Goal: Entertainment & Leisure: Consume media (video, audio)

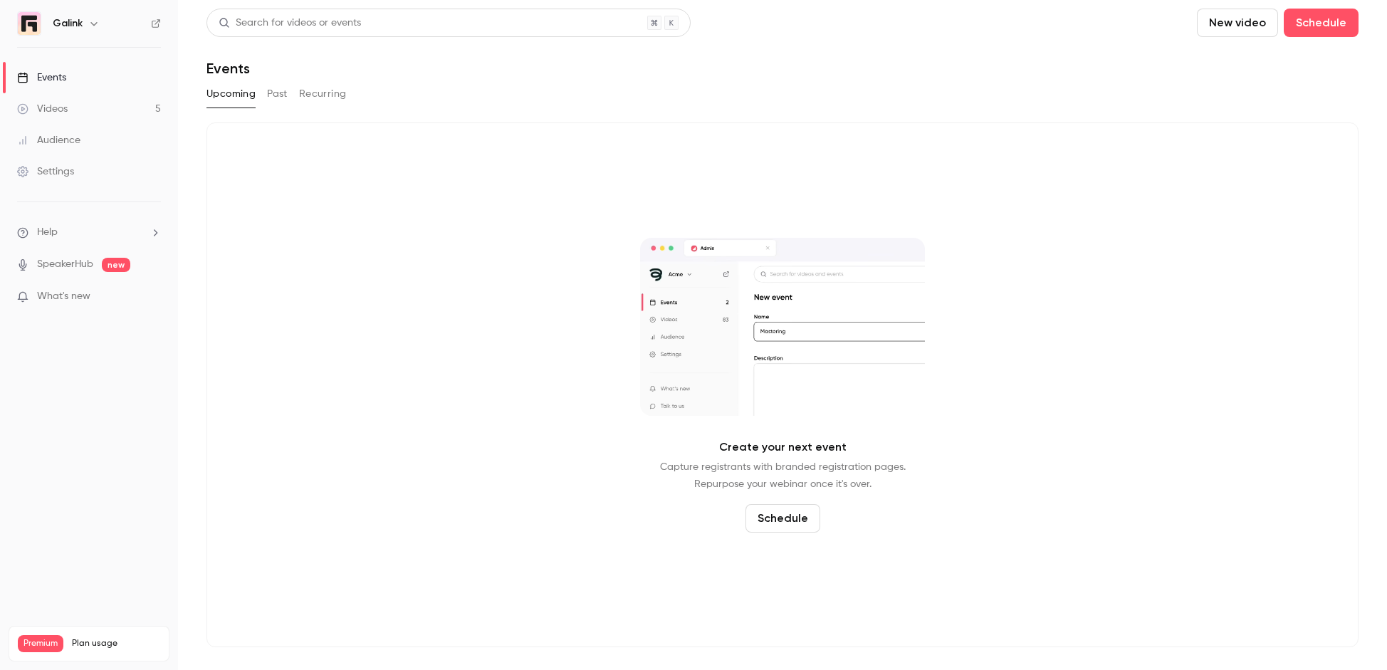
click at [282, 95] on button "Past" at bounding box center [277, 94] width 21 height 23
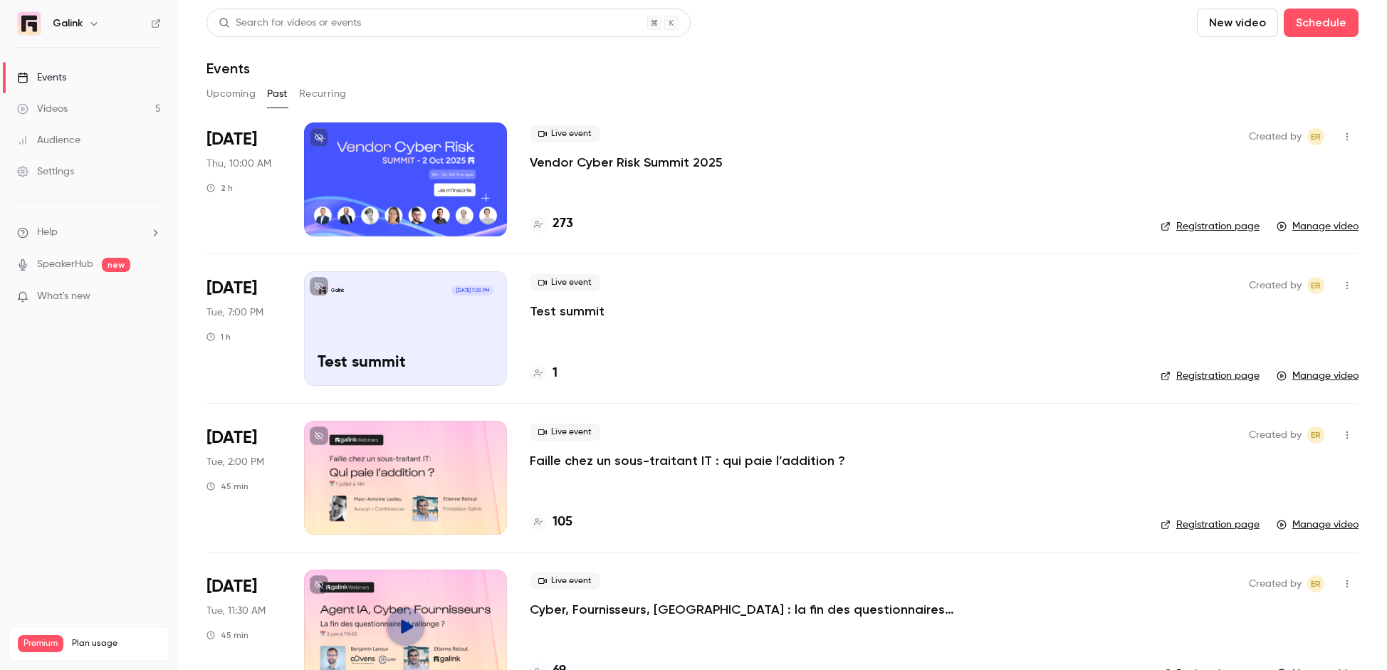
click at [441, 164] on div at bounding box center [405, 179] width 203 height 114
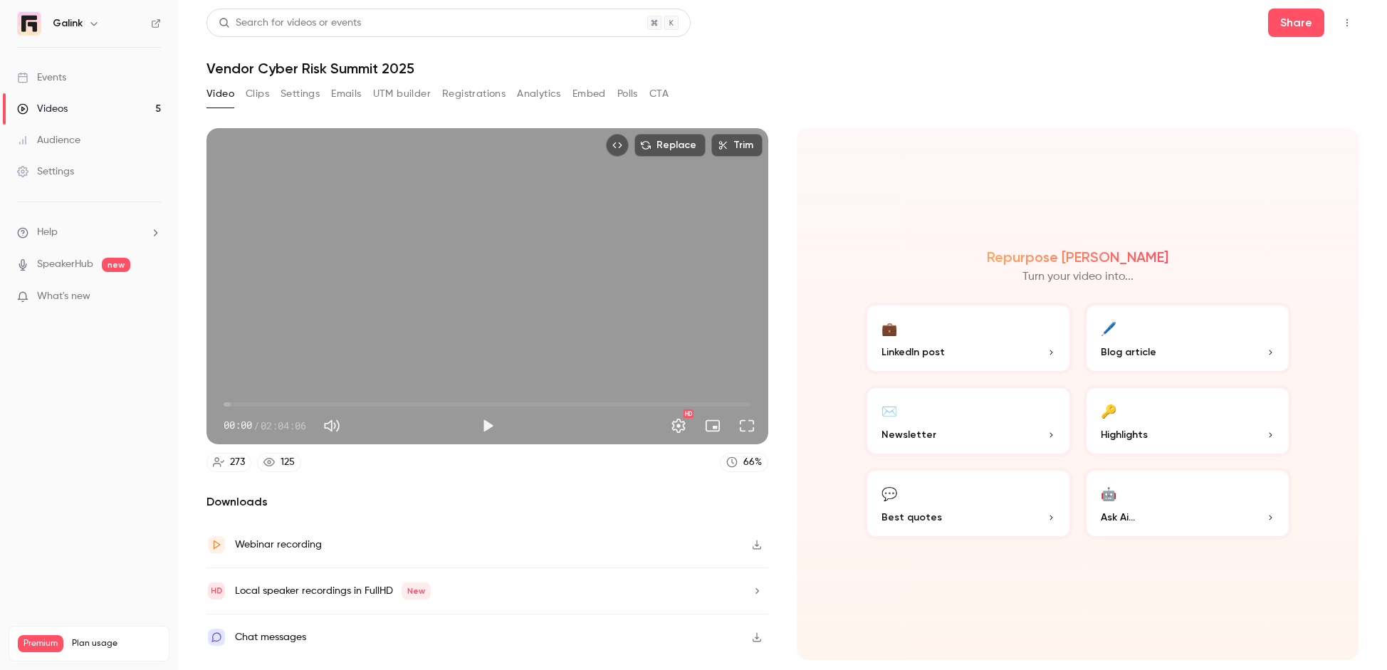
click at [471, 93] on button "Registrations" at bounding box center [473, 94] width 63 height 23
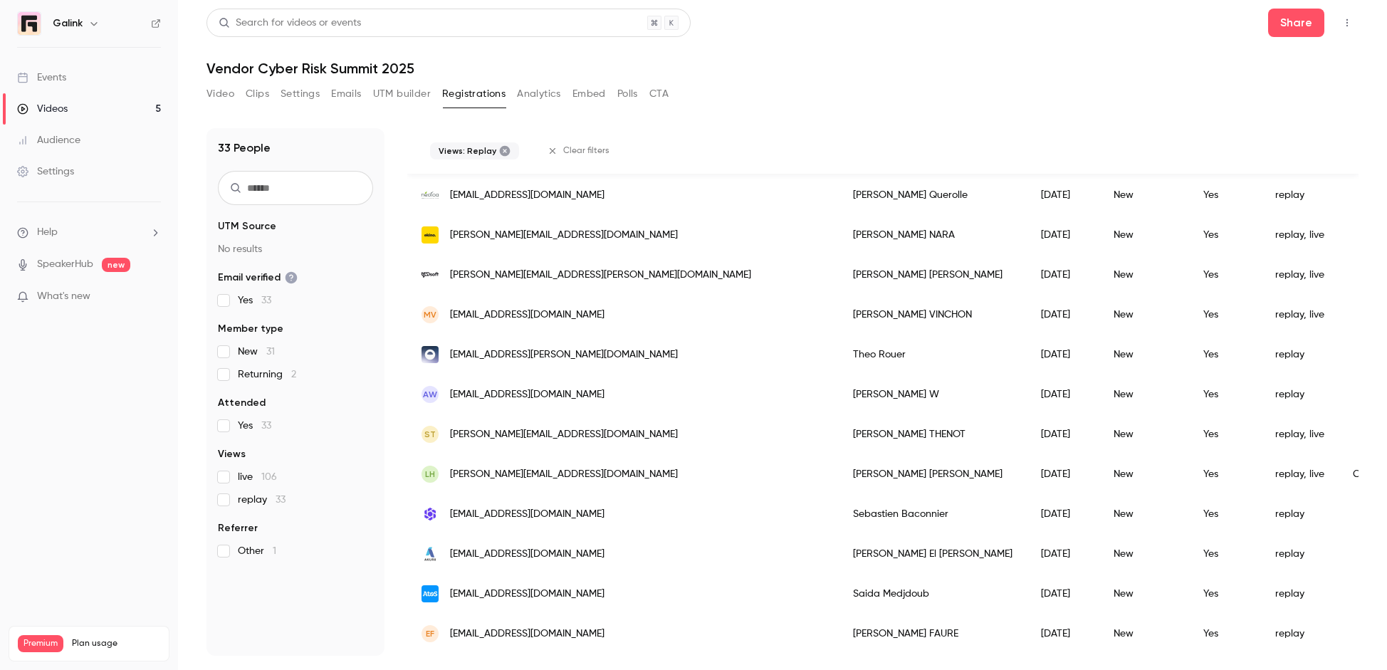
scroll to position [727, 0]
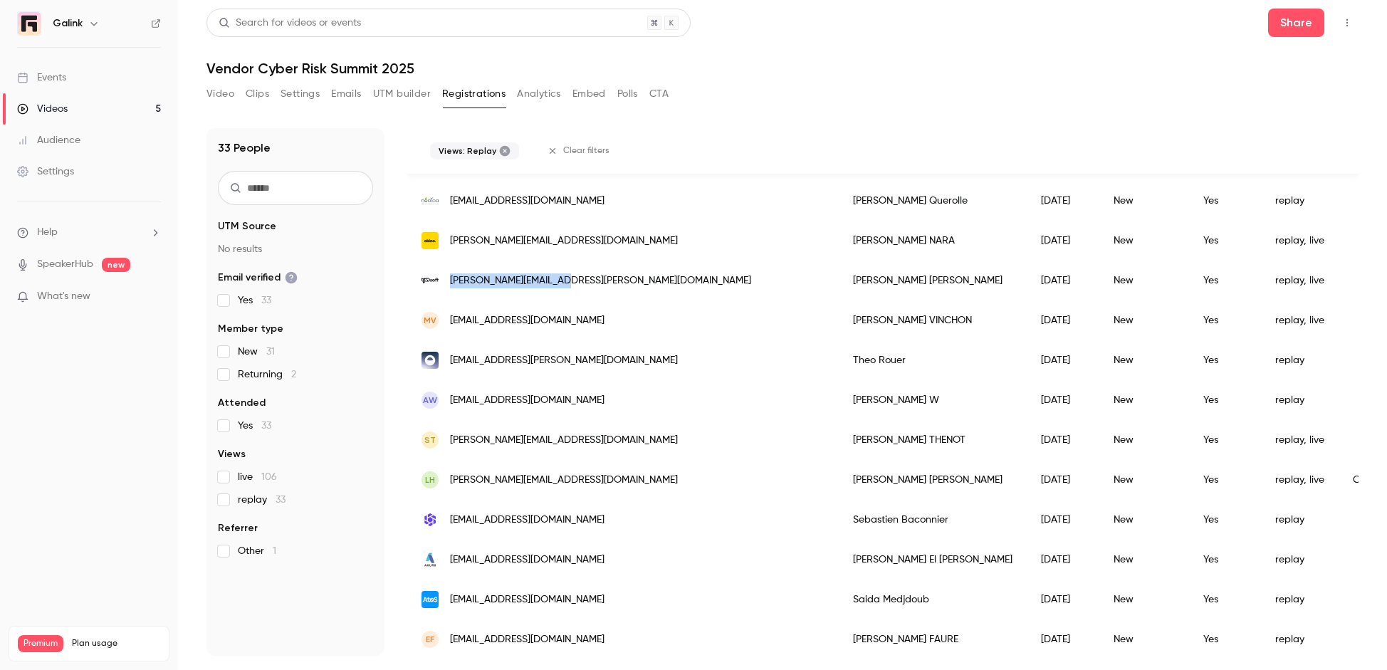
drag, startPoint x: 614, startPoint y: 286, endPoint x: 454, endPoint y: 285, distance: 160.9
click at [454, 285] on div "[PERSON_NAME][EMAIL_ADDRESS][PERSON_NAME][DOMAIN_NAME]" at bounding box center [622, 281] width 431 height 40
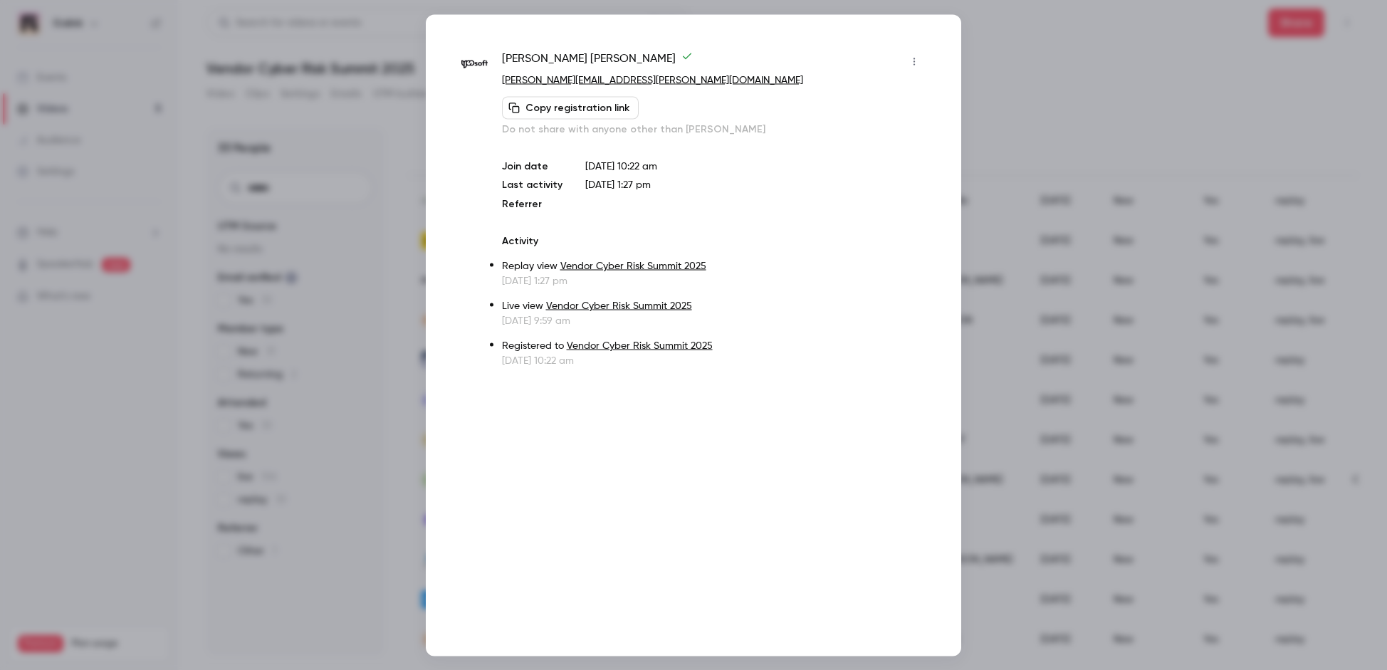
copy span ".[PERSON_NAME][EMAIL_ADDRESS][PERSON_NAME][DOMAIN_NAME]"
click at [988, 140] on div at bounding box center [693, 335] width 1387 height 670
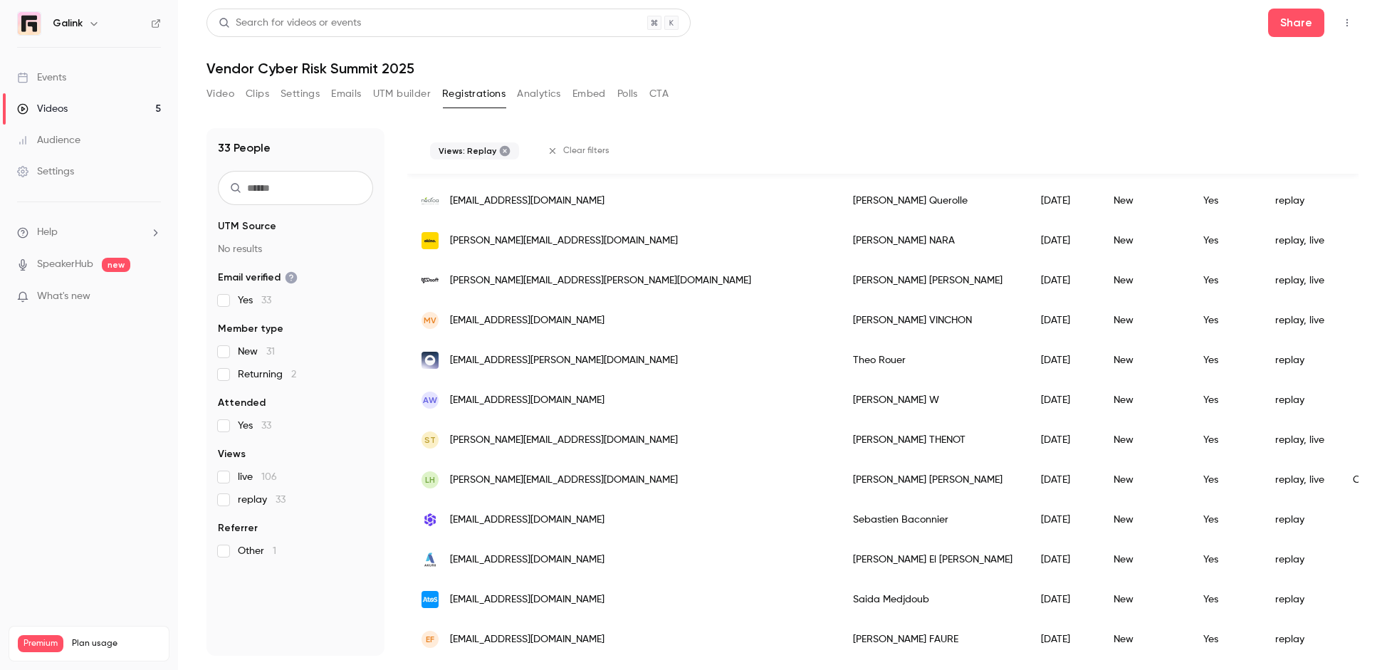
click at [90, 101] on link "Videos 5" at bounding box center [89, 108] width 178 height 31
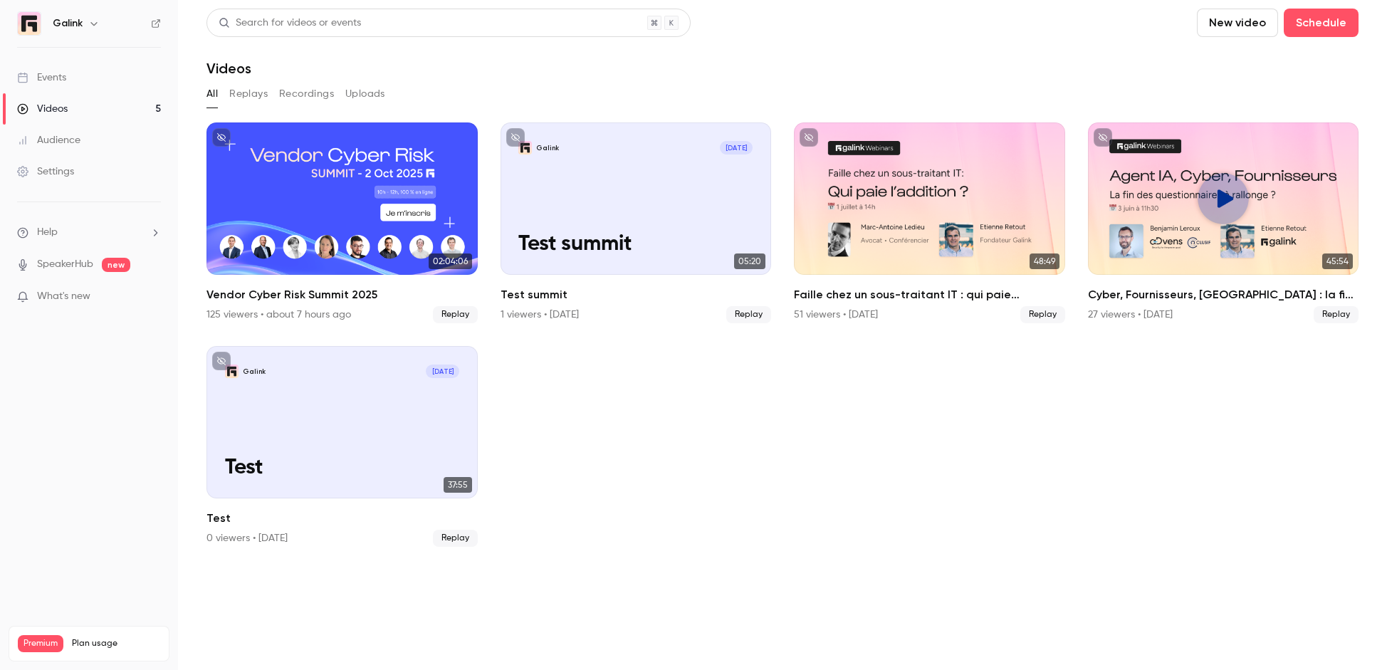
click at [263, 97] on button "Replays" at bounding box center [248, 94] width 38 height 23
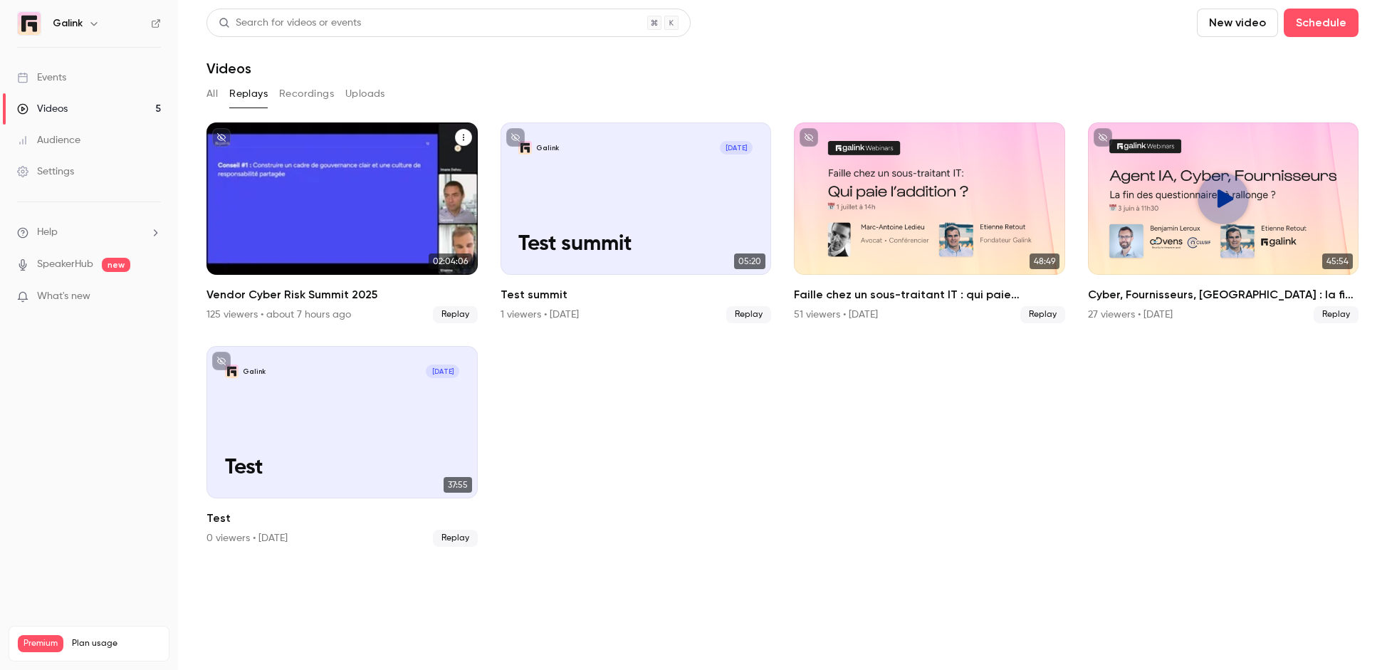
click at [360, 175] on div "Vendor Cyber Risk Summit 2025" at bounding box center [341, 198] width 271 height 152
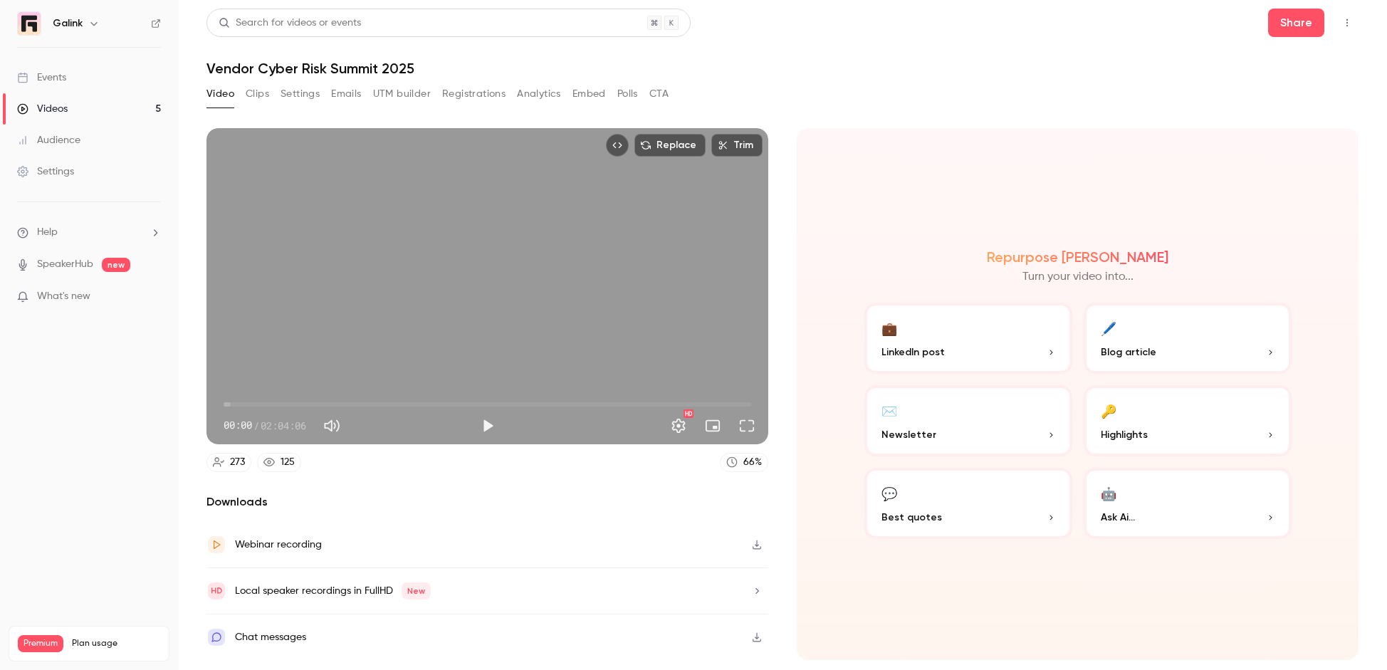
click at [502, 431] on div "HD" at bounding box center [632, 425] width 260 height 23
click at [483, 430] on button "Play" at bounding box center [487, 426] width 28 height 28
click at [231, 402] on span "00:05" at bounding box center [488, 404] width 528 height 23
click at [237, 402] on span "03:10" at bounding box center [237, 404] width 4 height 4
click at [249, 401] on span "03:10" at bounding box center [488, 404] width 528 height 23
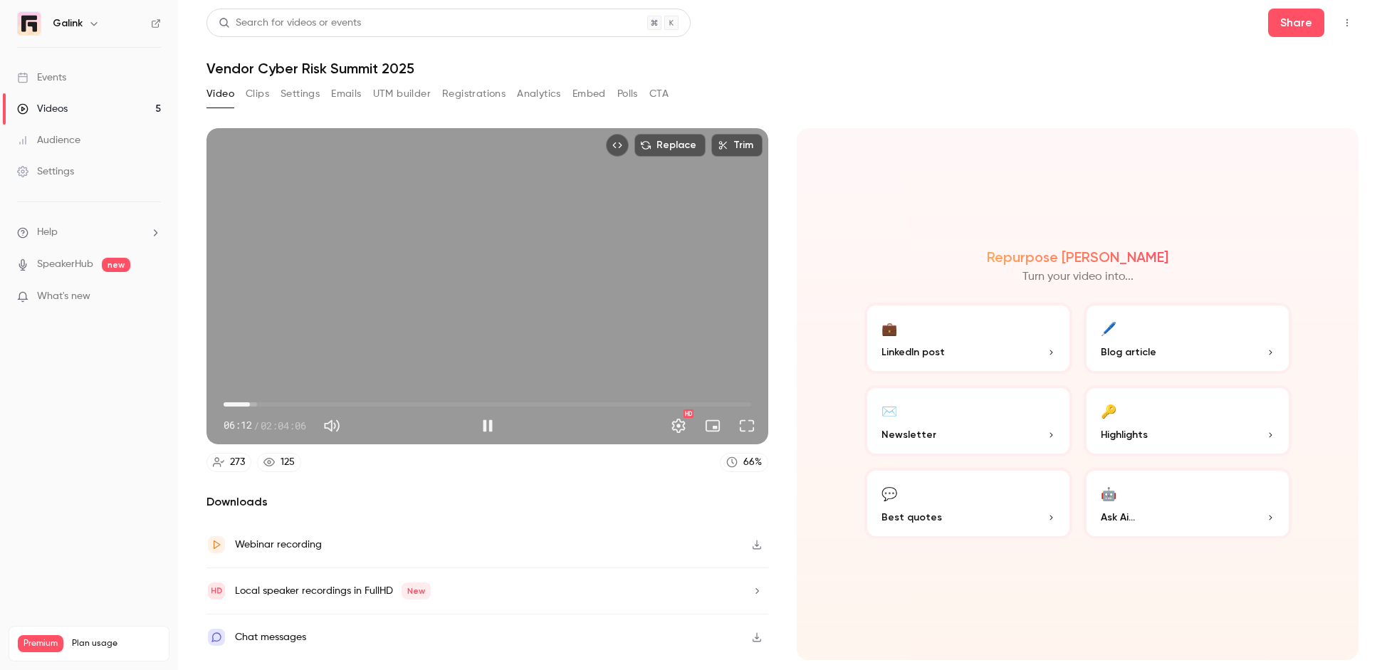
click at [258, 402] on span "06:12" at bounding box center [488, 404] width 528 height 23
click at [271, 401] on span "11:03" at bounding box center [488, 404] width 528 height 23
click at [290, 400] on span "11:05" at bounding box center [488, 404] width 528 height 23
click at [303, 400] on span "15:35" at bounding box center [488, 404] width 528 height 23
click at [330, 400] on span "18:46" at bounding box center [488, 404] width 528 height 23
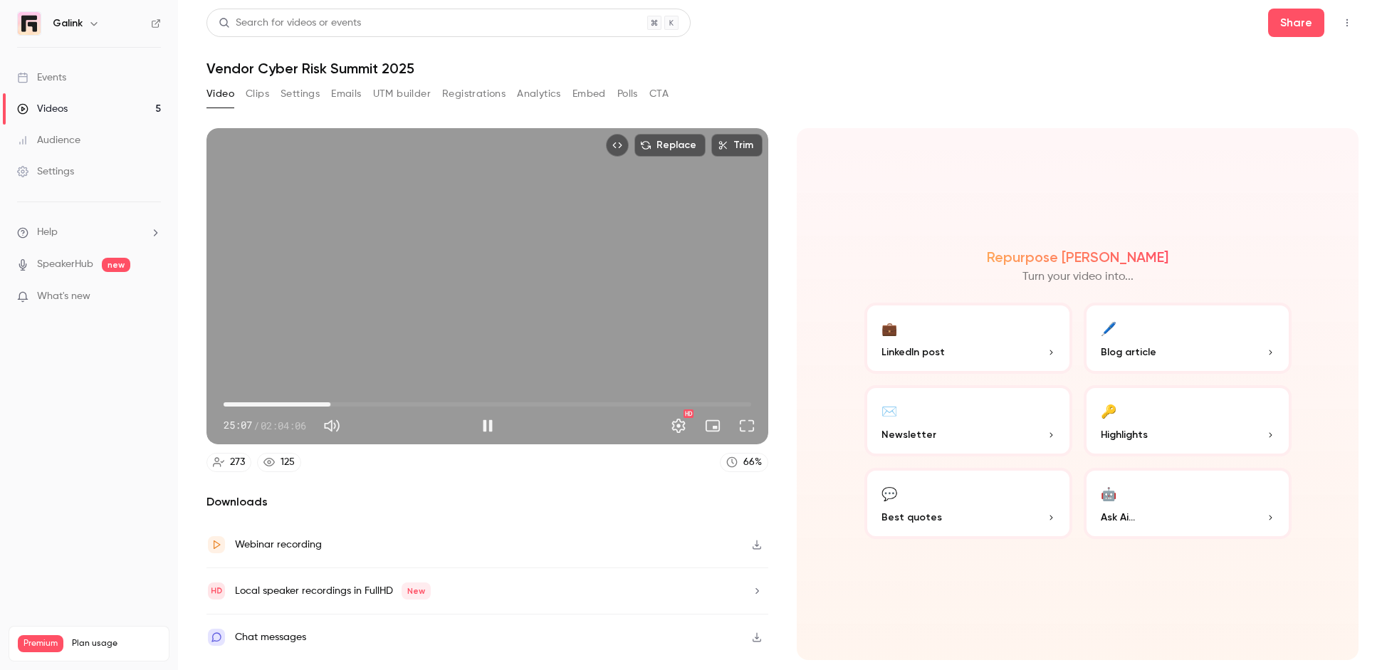
click at [365, 400] on span "25:07" at bounding box center [488, 404] width 528 height 23
click at [409, 399] on span "33:20" at bounding box center [488, 404] width 528 height 23
click at [436, 399] on span "43:43" at bounding box center [488, 404] width 528 height 23
click at [461, 399] on span "55:56" at bounding box center [488, 404] width 528 height 23
click at [507, 399] on span "01:06:39" at bounding box center [488, 404] width 528 height 23
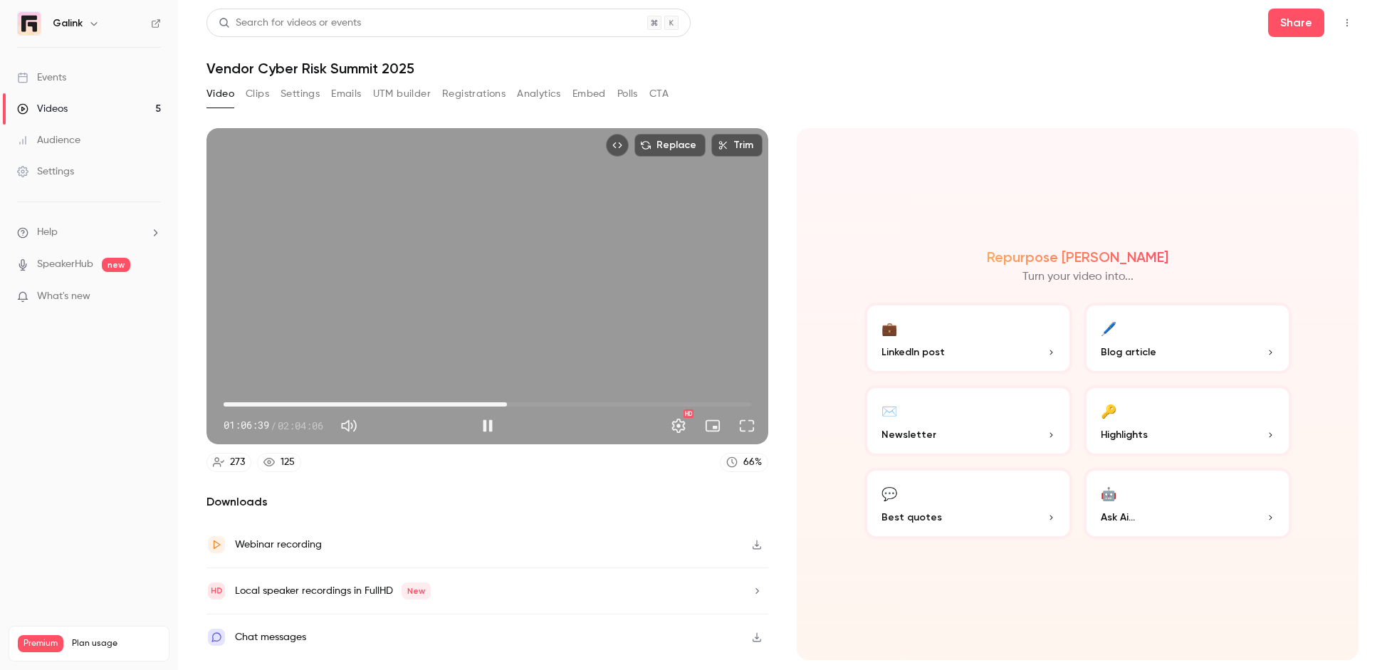
click at [559, 399] on span "01:06:39" at bounding box center [488, 404] width 528 height 23
click at [584, 399] on span "01:24:44" at bounding box center [488, 404] width 528 height 23
click at [617, 400] on span "01:24:45" at bounding box center [488, 404] width 528 height 23
click at [627, 402] on span "01:32:33" at bounding box center [488, 404] width 528 height 23
click at [644, 402] on span "01:38:48" at bounding box center [488, 404] width 528 height 23
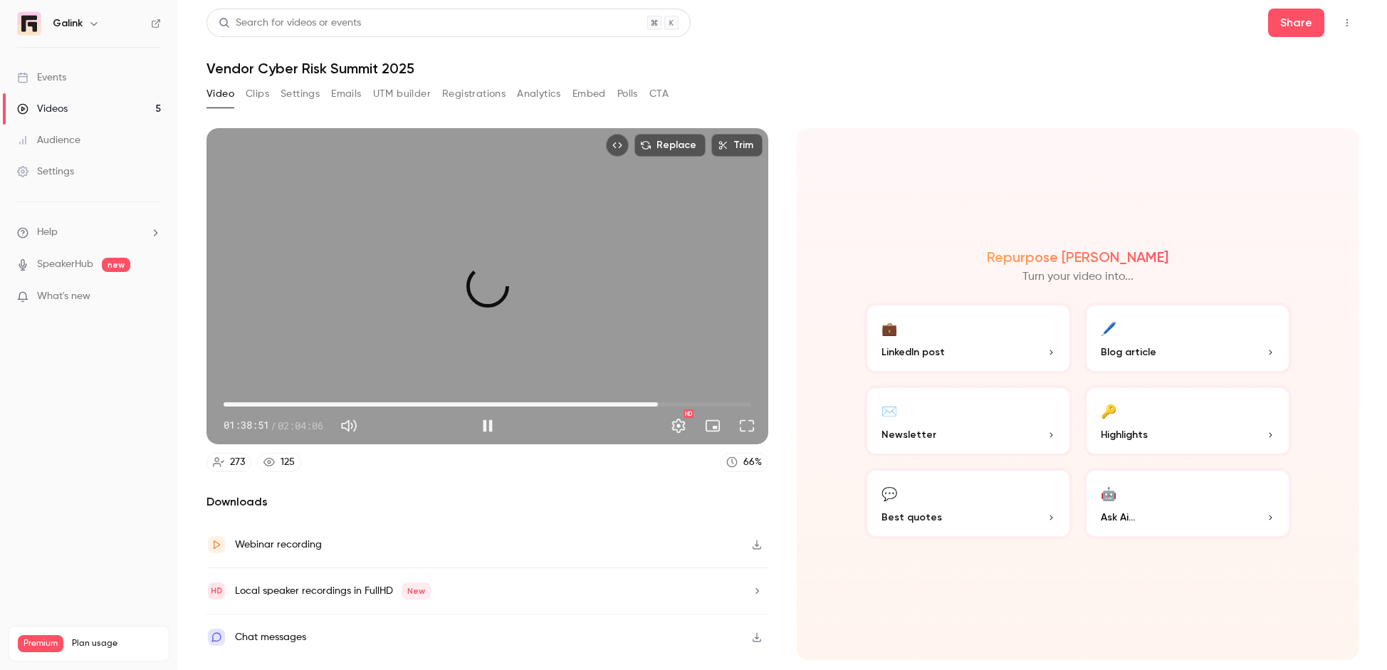
click at [658, 401] on span "01:42:09" at bounding box center [488, 404] width 528 height 23
click at [677, 402] on span "01:46:41" at bounding box center [488, 404] width 528 height 23
click at [692, 402] on span "01:46:42" at bounding box center [488, 404] width 528 height 23
click at [712, 400] on span "01:54:53" at bounding box center [488, 404] width 528 height 23
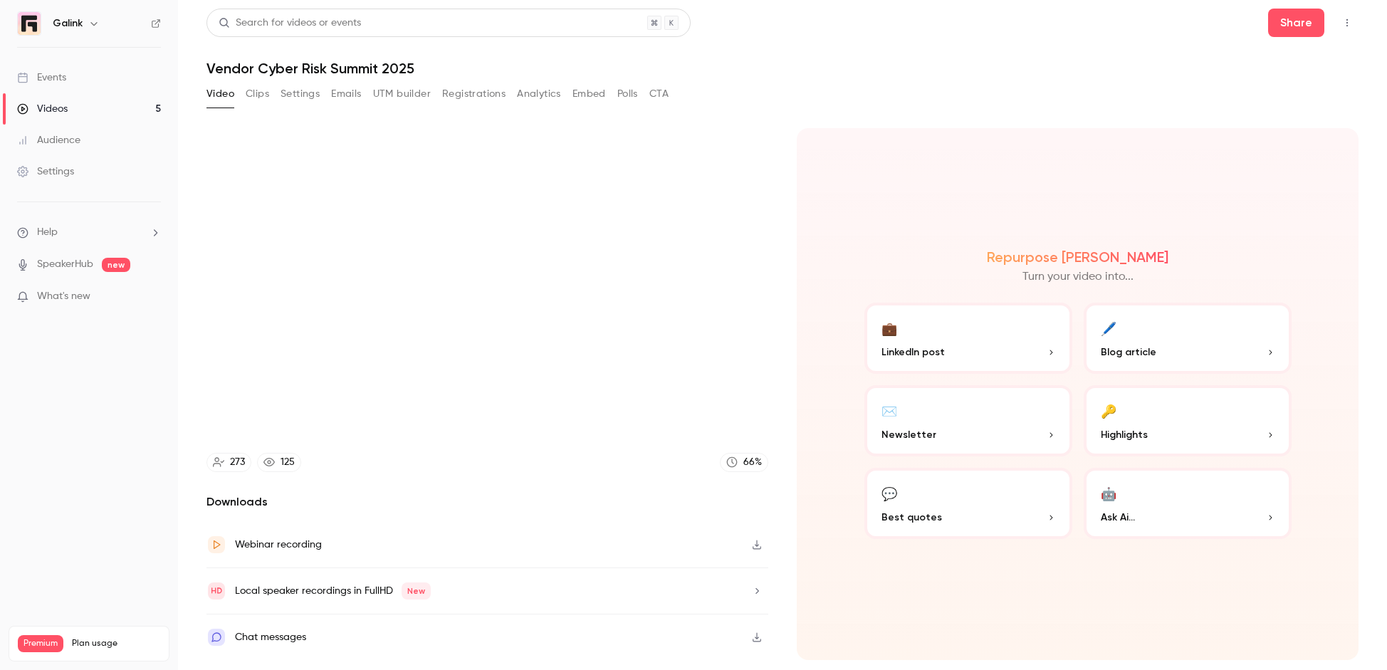
type input "******"
